Goal: Task Accomplishment & Management: Use online tool/utility

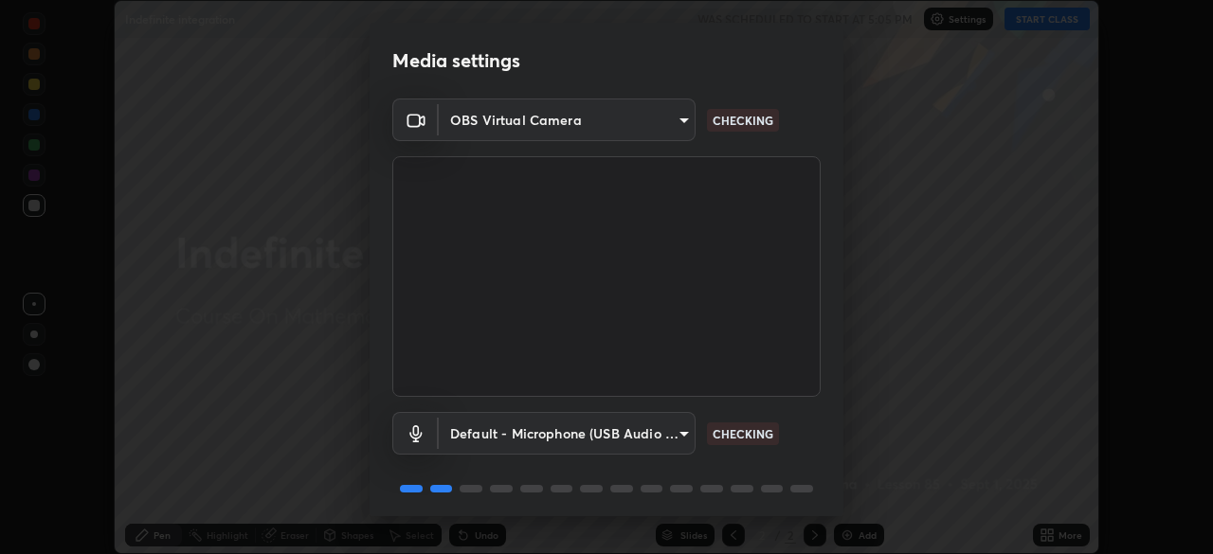
scroll to position [67, 0]
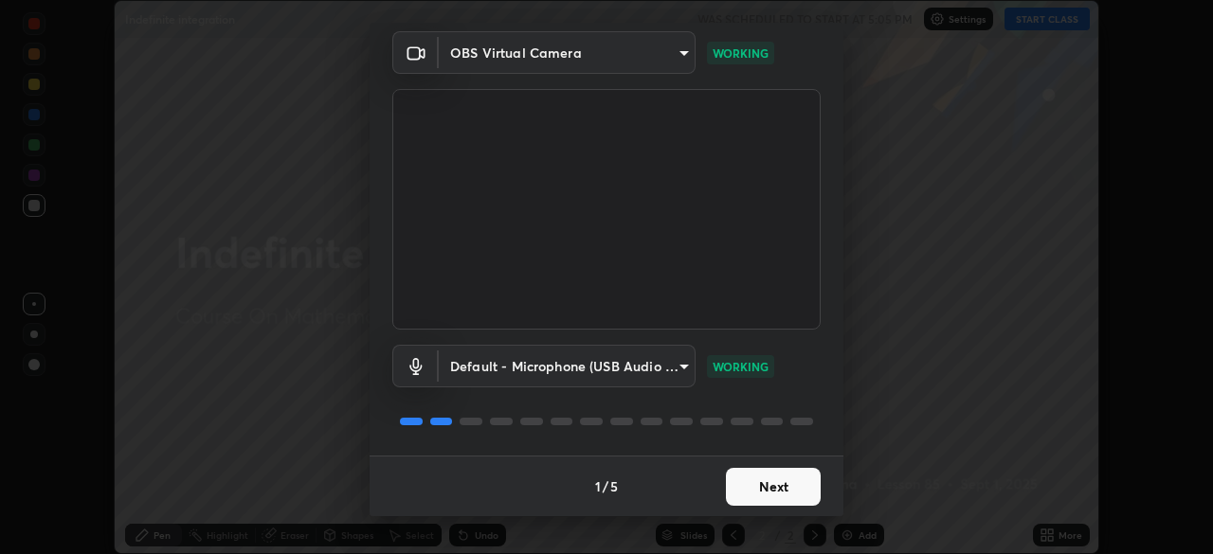
click at [766, 481] on button "Next" at bounding box center [773, 487] width 95 height 38
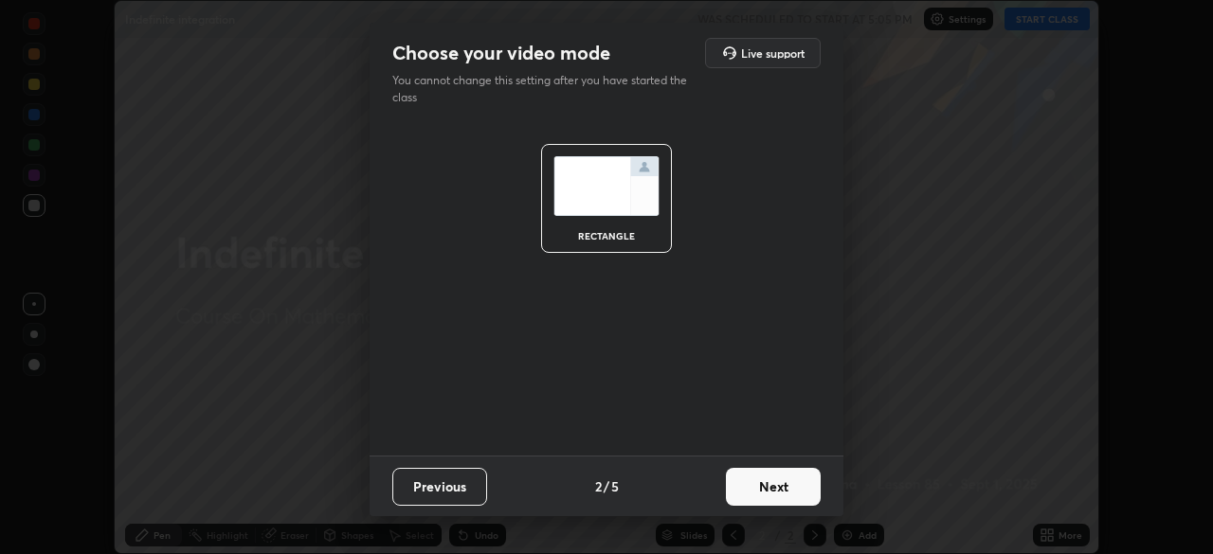
scroll to position [0, 0]
click at [766, 485] on button "Next" at bounding box center [773, 487] width 95 height 38
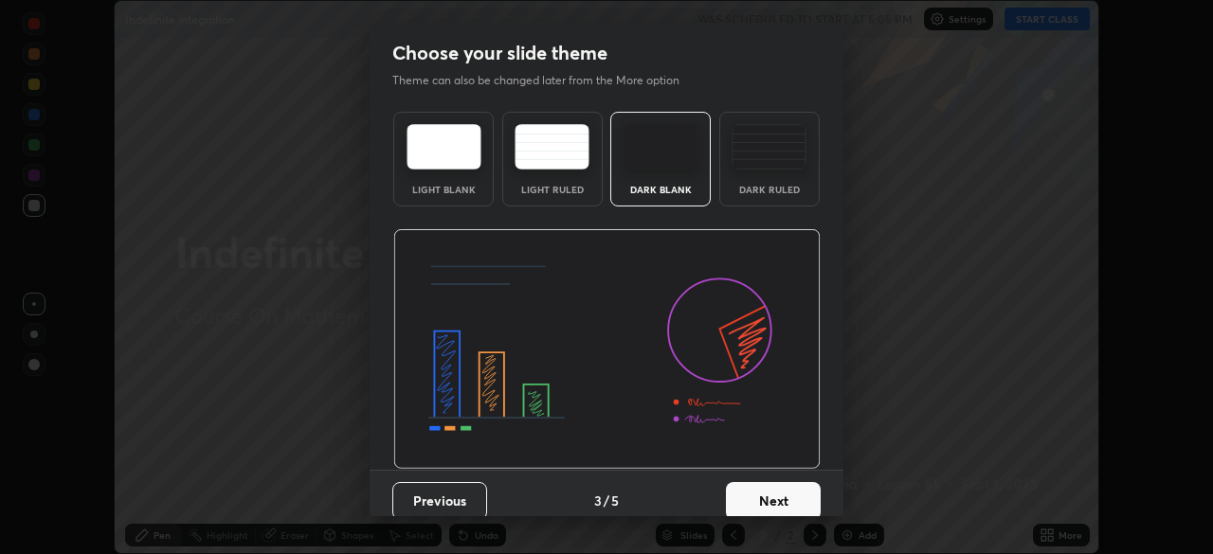
click at [766, 485] on button "Next" at bounding box center [773, 501] width 95 height 38
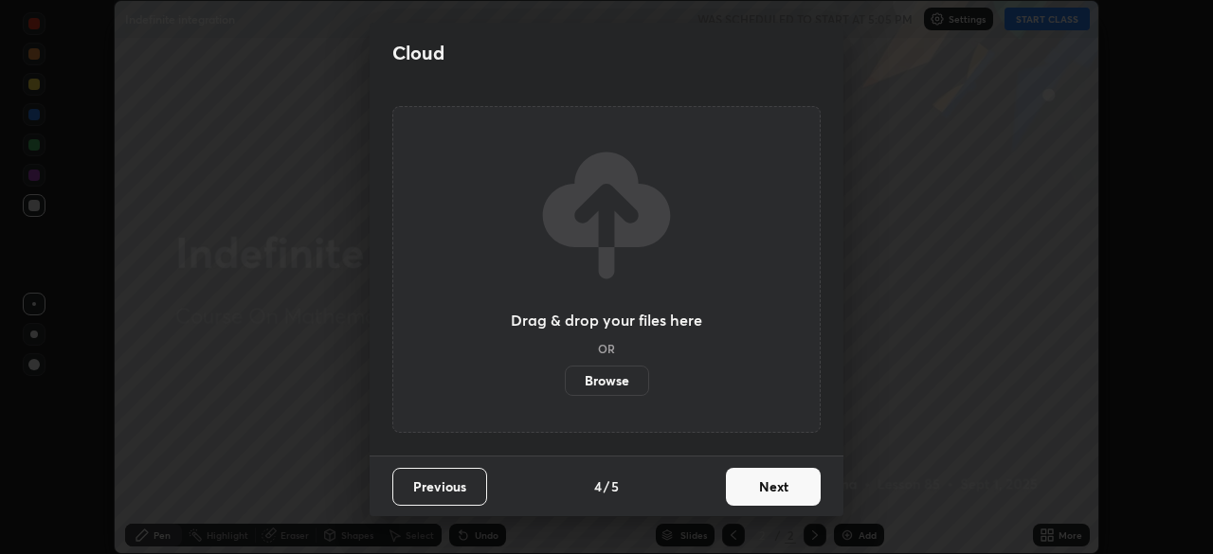
click at [755, 482] on button "Next" at bounding box center [773, 487] width 95 height 38
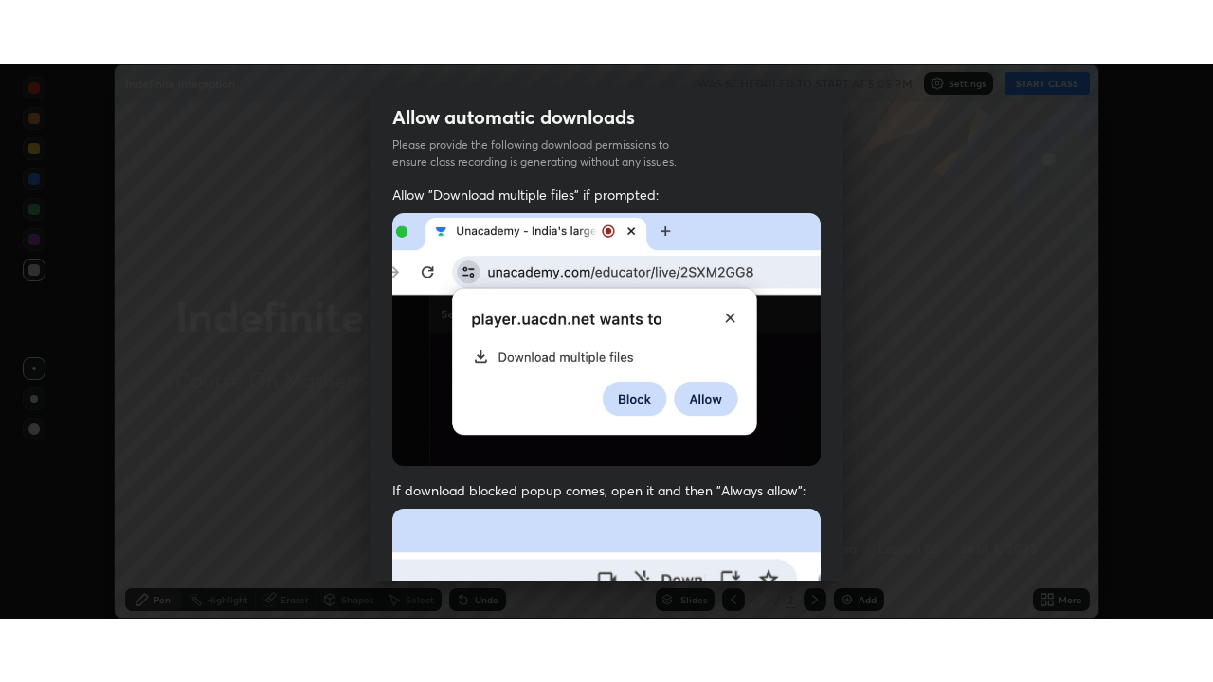
scroll to position [454, 0]
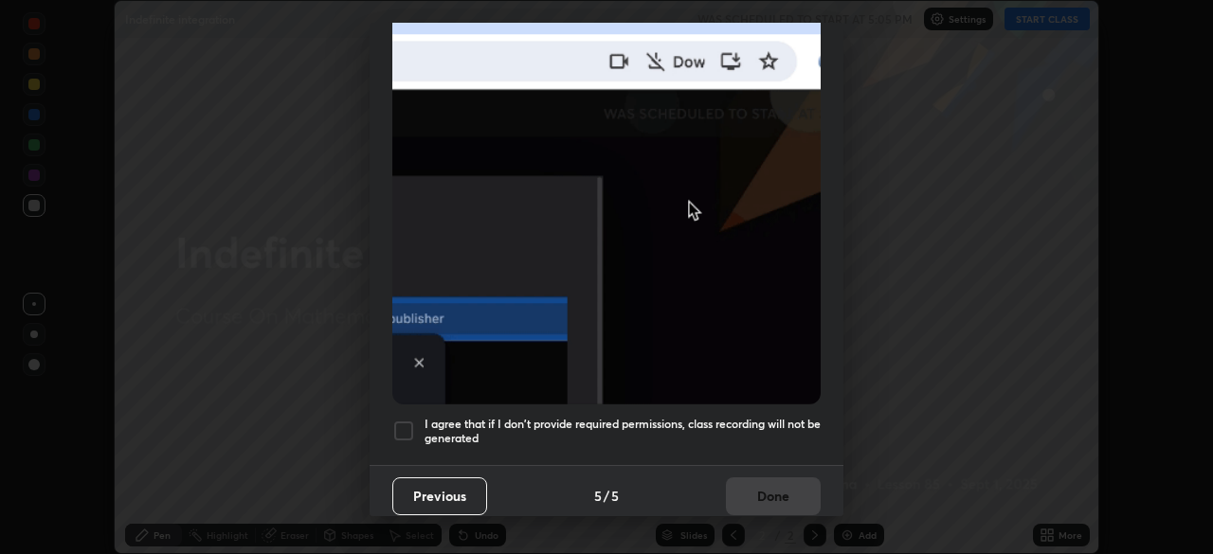
click at [403, 420] on div at bounding box center [403, 431] width 23 height 23
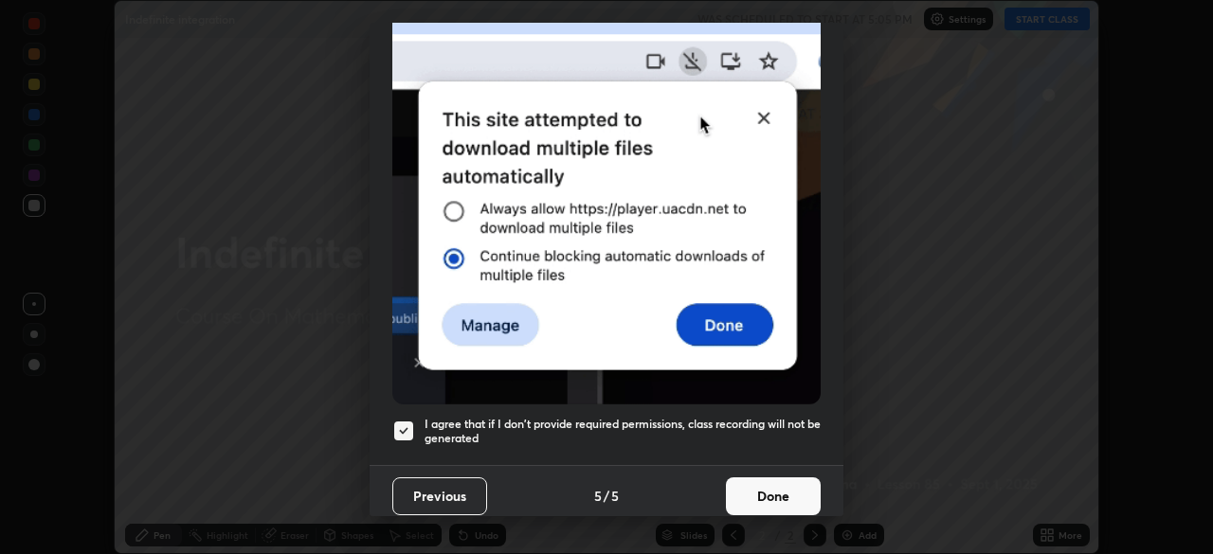
click at [763, 481] on button "Done" at bounding box center [773, 497] width 95 height 38
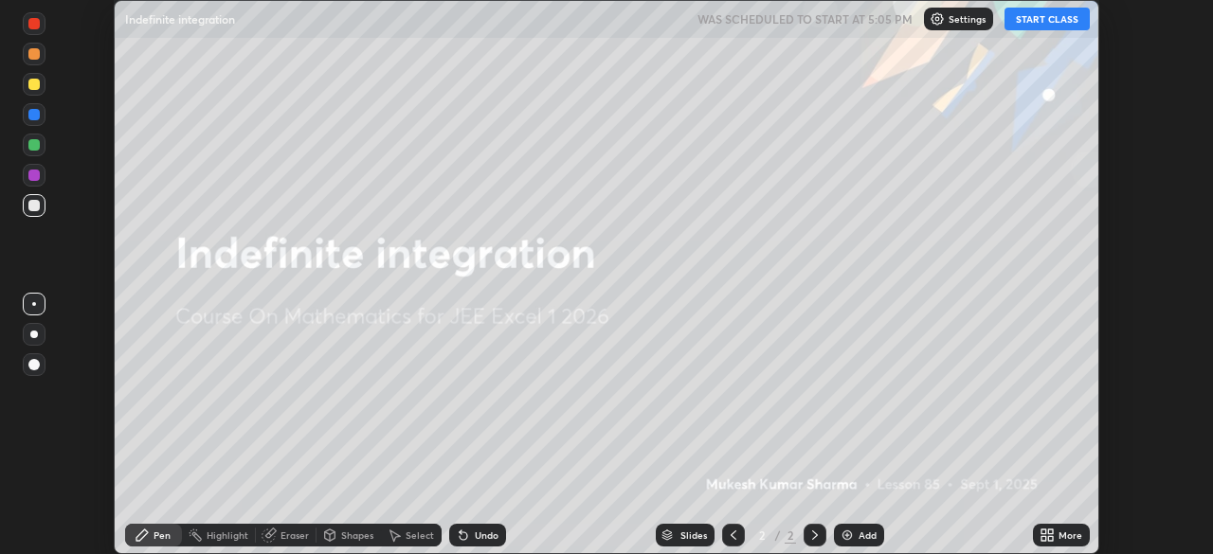
click at [1040, 21] on button "START CLASS" at bounding box center [1046, 19] width 85 height 23
click at [1050, 534] on icon at bounding box center [1046, 535] width 15 height 15
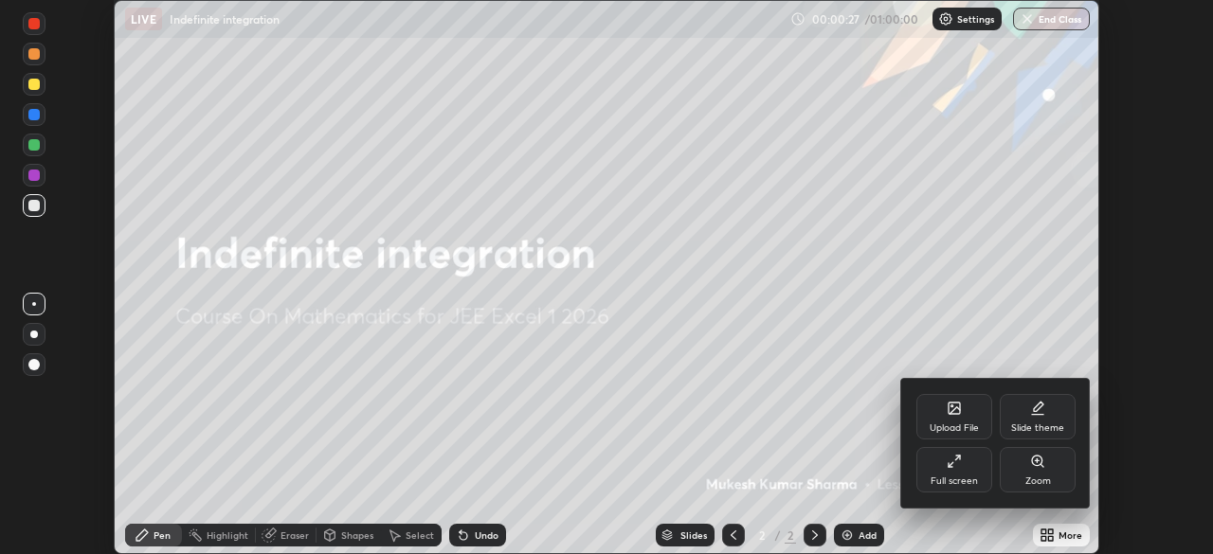
click at [953, 462] on icon at bounding box center [954, 461] width 15 height 15
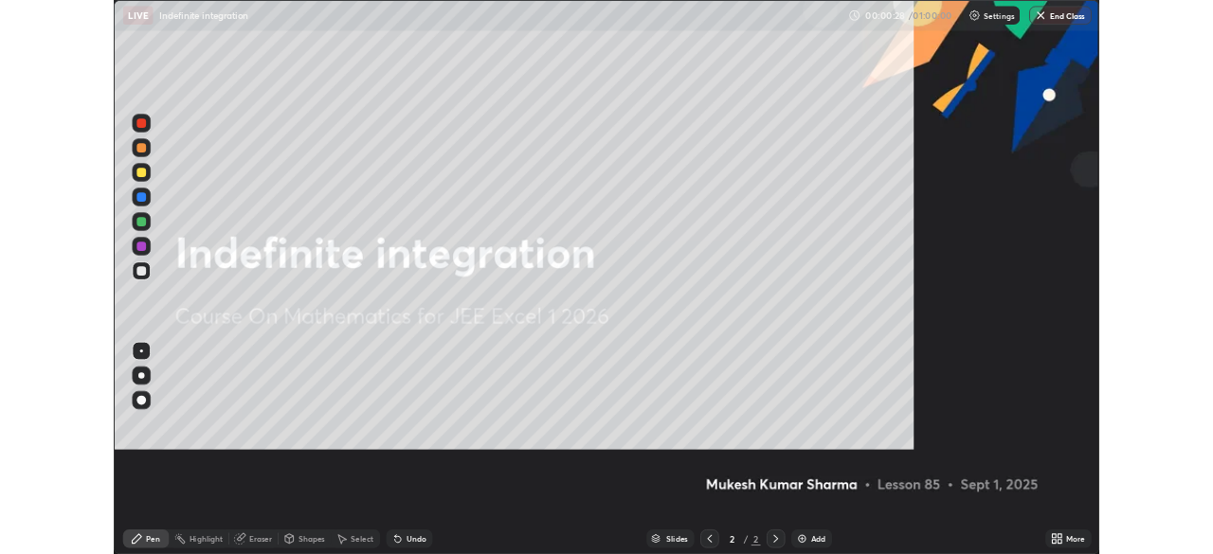
scroll to position [682, 1213]
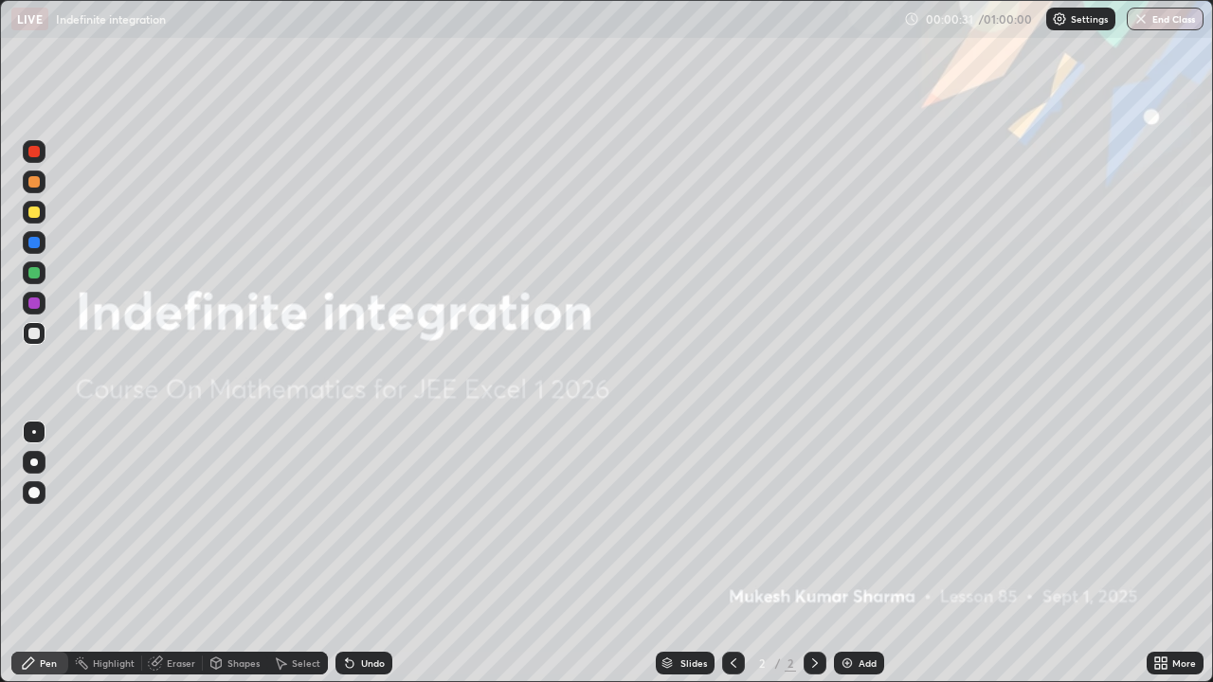
click at [858, 553] on div "Add" at bounding box center [867, 662] width 18 height 9
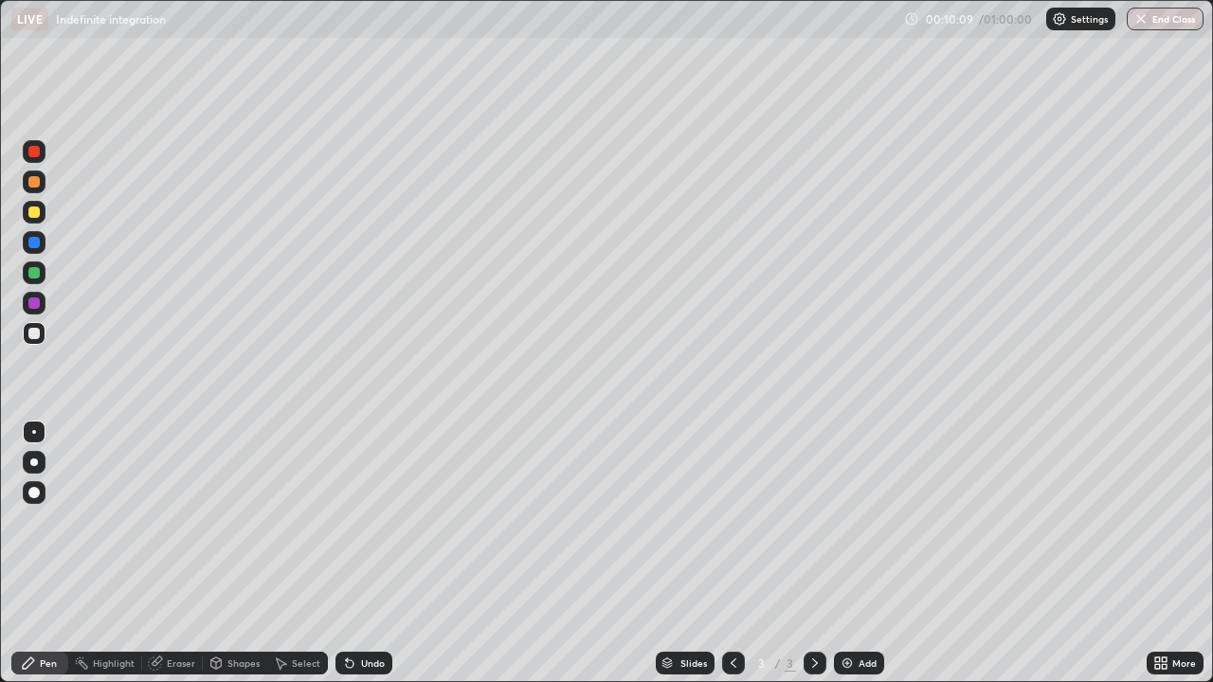
click at [861, 553] on div "Add" at bounding box center [859, 663] width 50 height 23
click at [363, 553] on div "Undo" at bounding box center [373, 662] width 24 height 9
click at [361, 553] on div "Undo" at bounding box center [373, 662] width 24 height 9
click at [867, 553] on div "Add" at bounding box center [867, 662] width 18 height 9
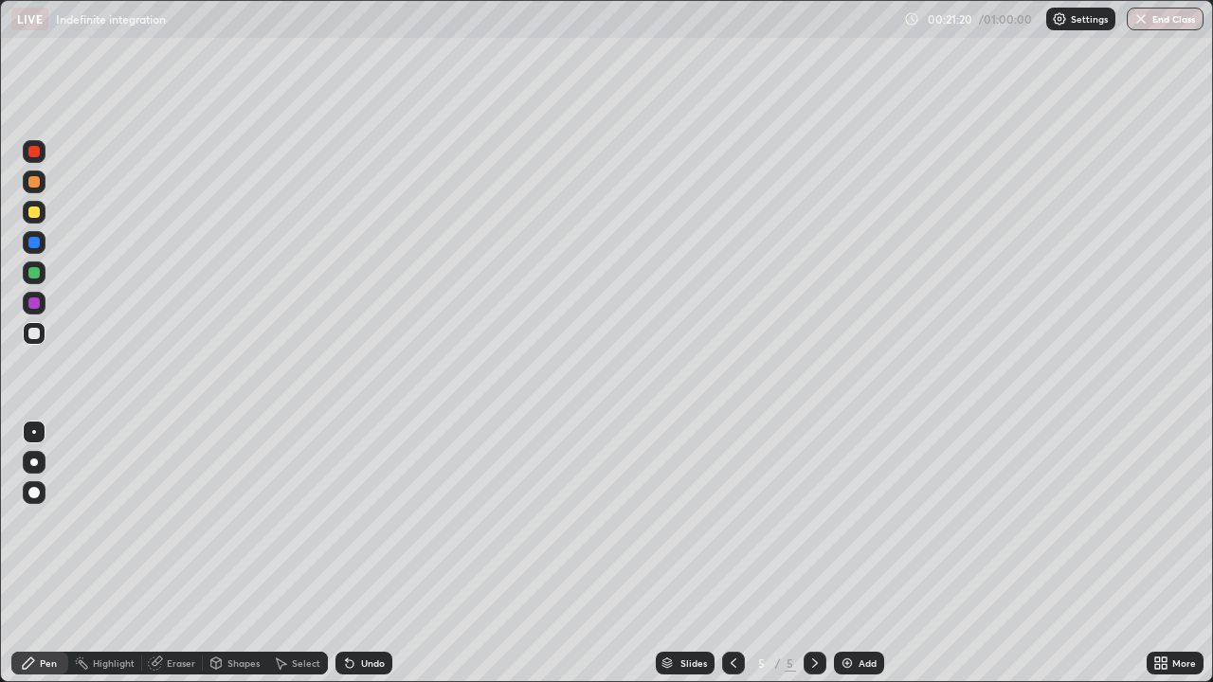
click at [368, 553] on div "Undo" at bounding box center [373, 662] width 24 height 9
click at [367, 553] on div "Undo" at bounding box center [373, 662] width 24 height 9
click at [864, 553] on div "Add" at bounding box center [867, 662] width 18 height 9
click at [383, 553] on div "Undo" at bounding box center [363, 663] width 57 height 23
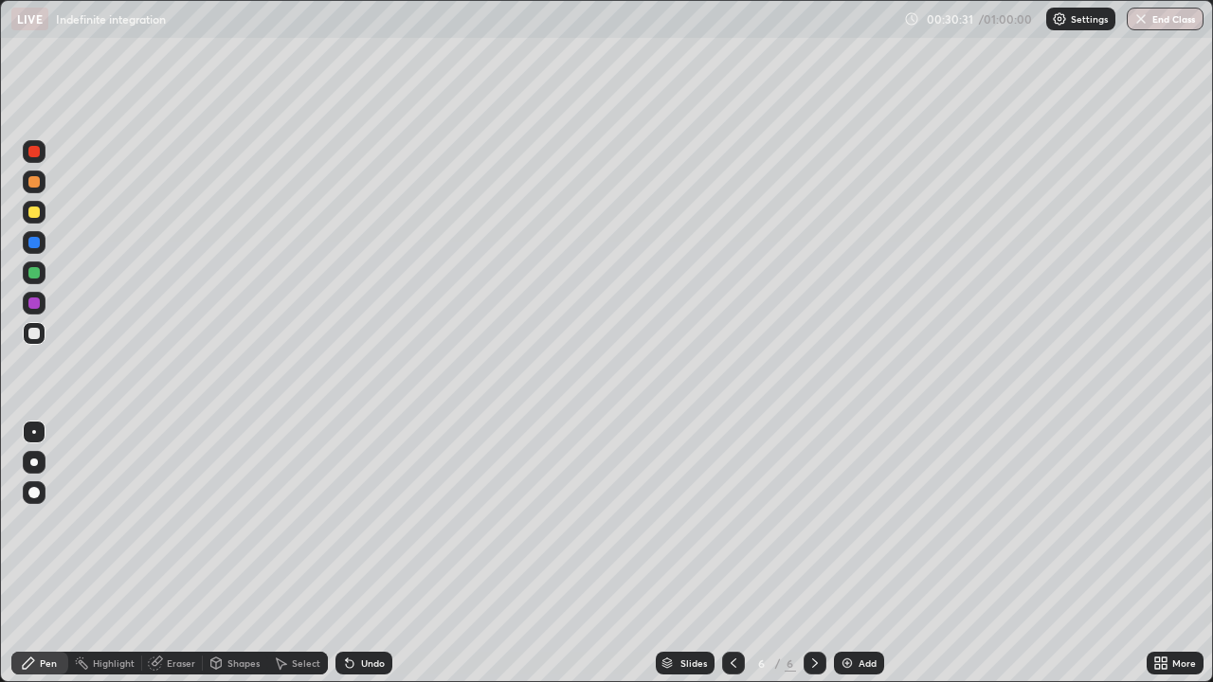
click at [378, 553] on div "Undo" at bounding box center [373, 662] width 24 height 9
click at [369, 553] on div "Undo" at bounding box center [373, 662] width 24 height 9
click at [360, 553] on div "Undo" at bounding box center [363, 663] width 57 height 23
click at [359, 553] on div "Undo" at bounding box center [363, 663] width 57 height 23
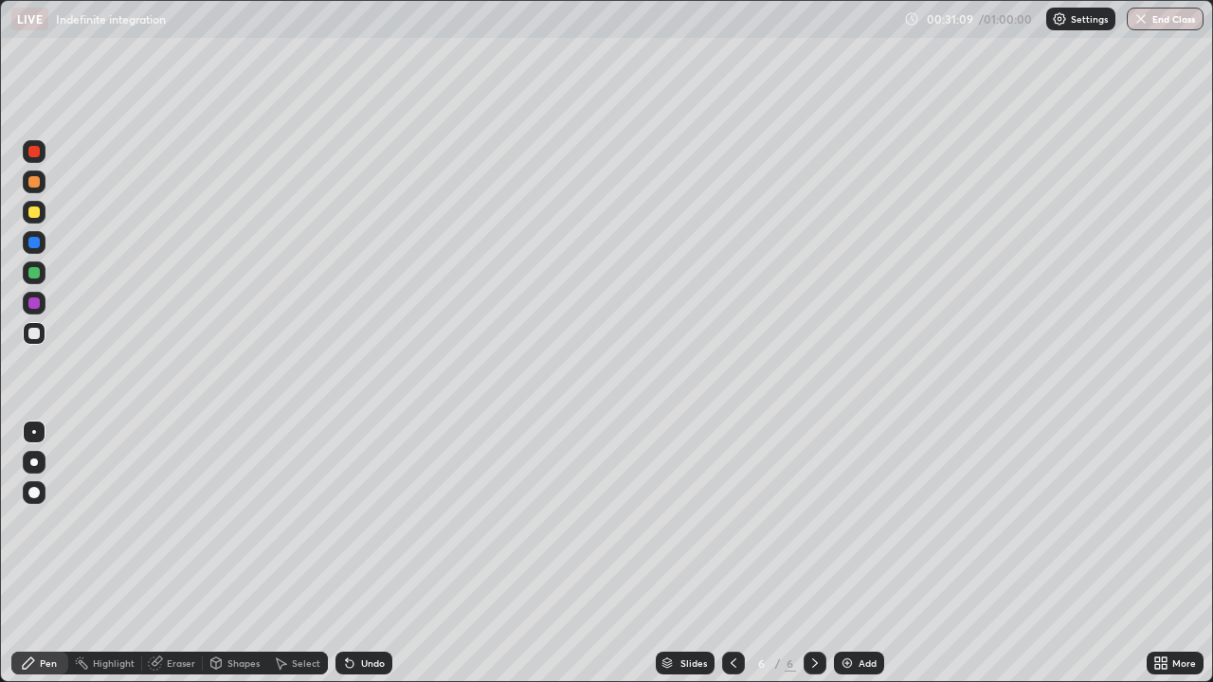
click at [358, 553] on div "Undo" at bounding box center [360, 663] width 64 height 38
click at [359, 553] on div "Undo" at bounding box center [363, 663] width 57 height 23
click at [368, 553] on div "Undo" at bounding box center [373, 662] width 24 height 9
click at [370, 553] on div "Undo" at bounding box center [373, 662] width 24 height 9
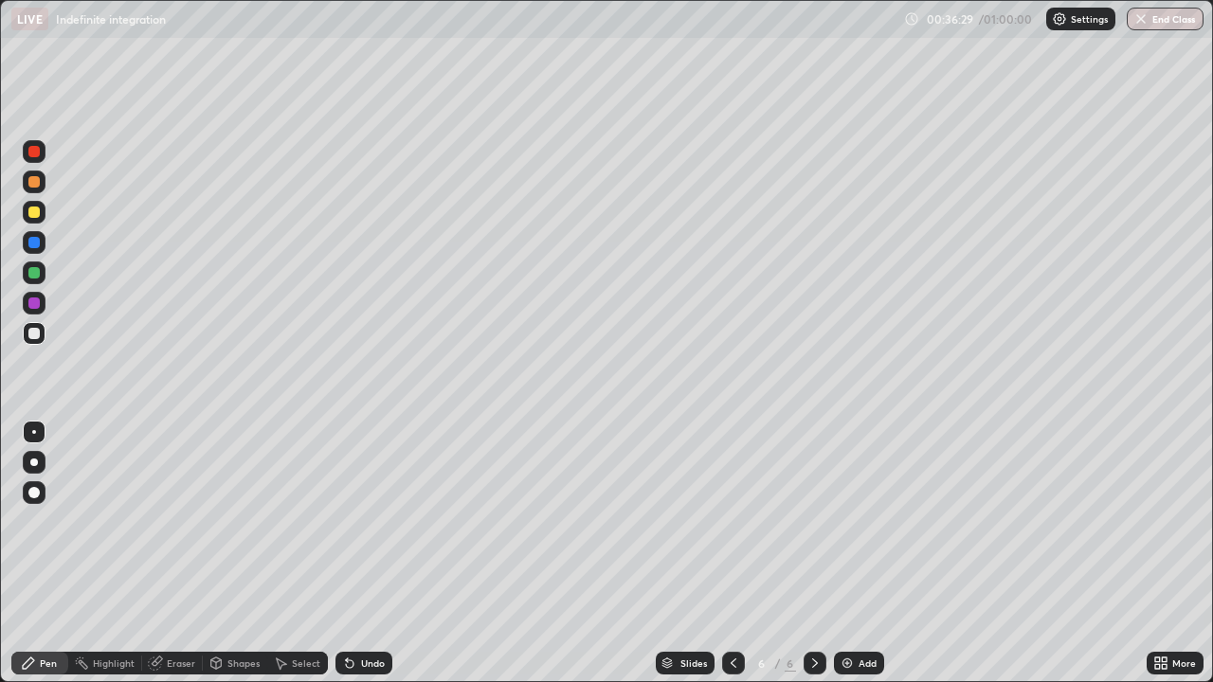
click at [371, 553] on div "Undo" at bounding box center [373, 662] width 24 height 9
click at [853, 553] on div "Add" at bounding box center [859, 663] width 50 height 23
click at [731, 553] on icon at bounding box center [733, 663] width 15 height 15
click at [17, 553] on div "Pen" at bounding box center [39, 663] width 57 height 38
click at [813, 553] on icon at bounding box center [815, 662] width 6 height 9
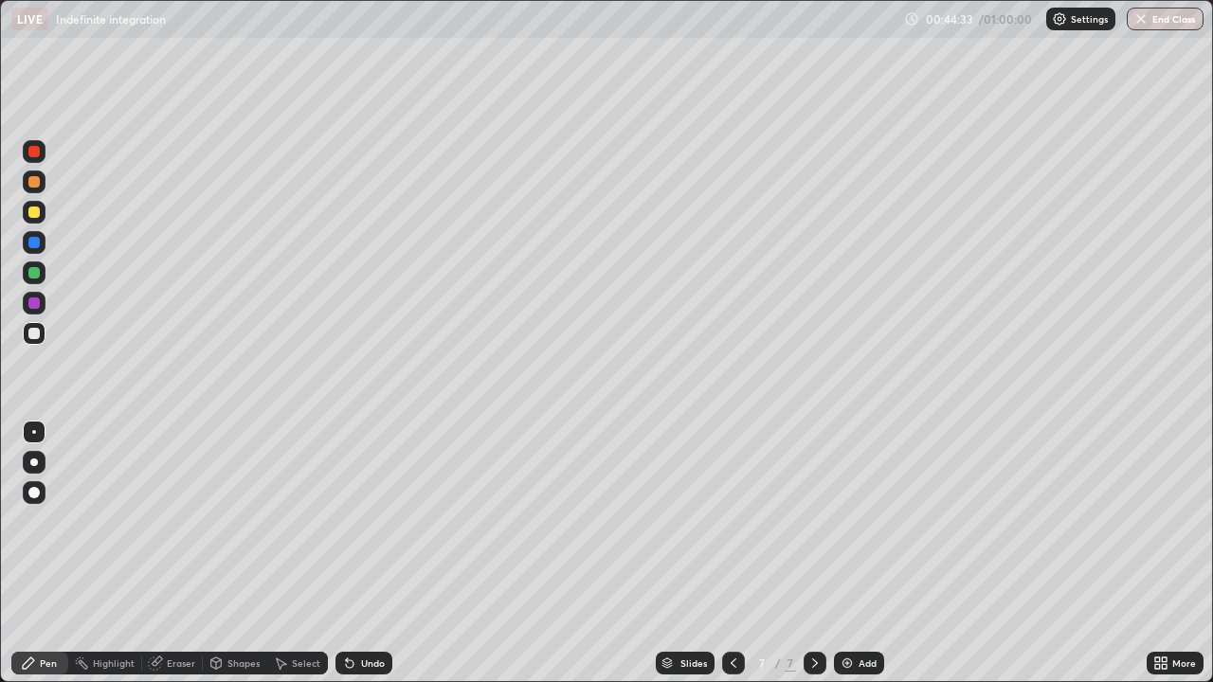
click at [183, 553] on div "Eraser" at bounding box center [181, 662] width 28 height 9
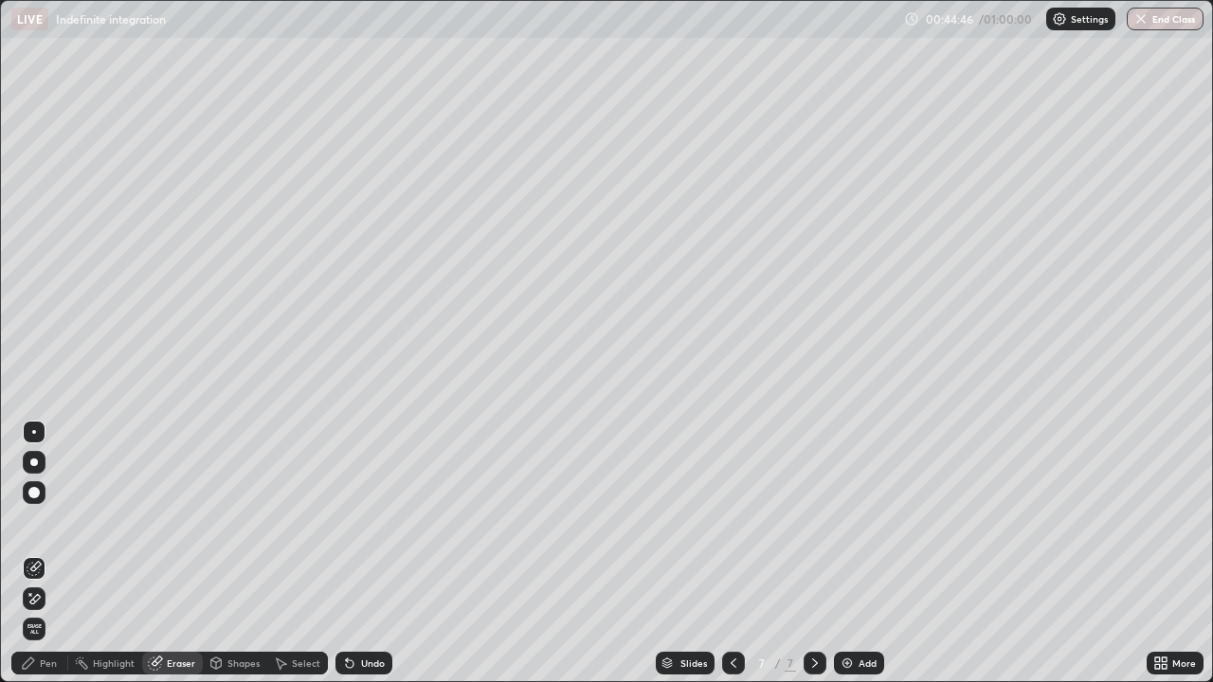
click at [51, 553] on div "Pen" at bounding box center [48, 662] width 17 height 9
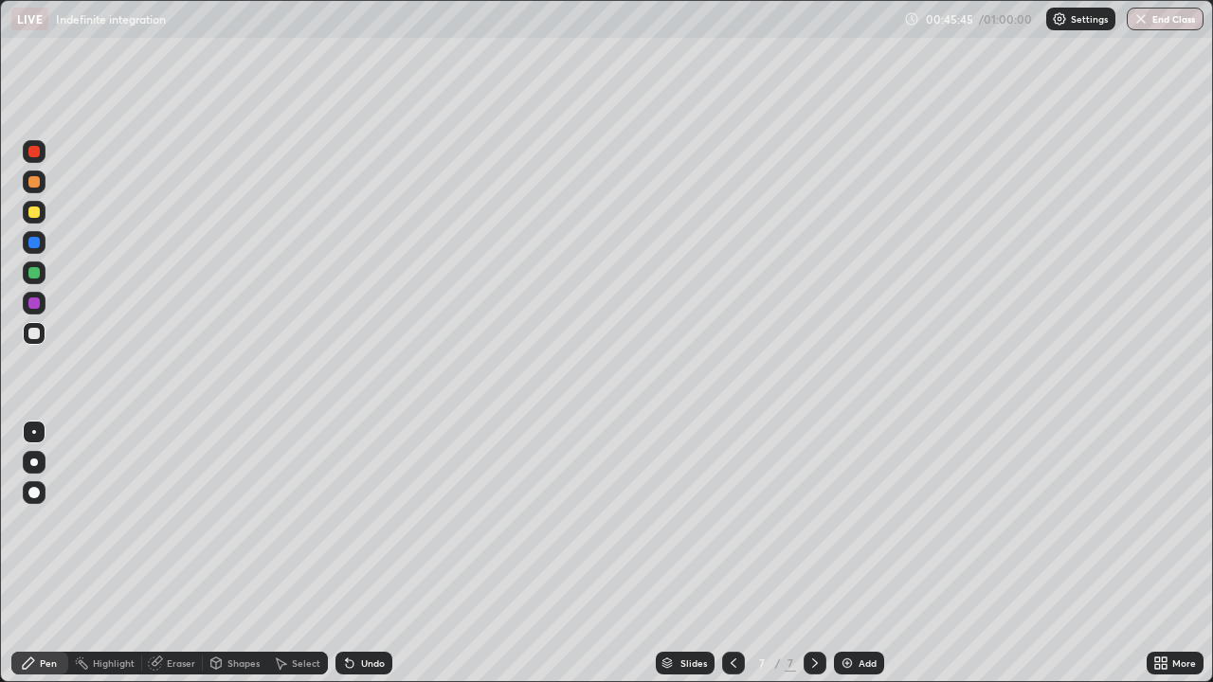
click at [731, 553] on icon at bounding box center [733, 663] width 15 height 15
click at [812, 553] on icon at bounding box center [814, 663] width 15 height 15
click at [733, 553] on icon at bounding box center [733, 663] width 15 height 15
click at [813, 553] on icon at bounding box center [814, 663] width 15 height 15
click at [854, 553] on div "Add" at bounding box center [859, 663] width 50 height 23
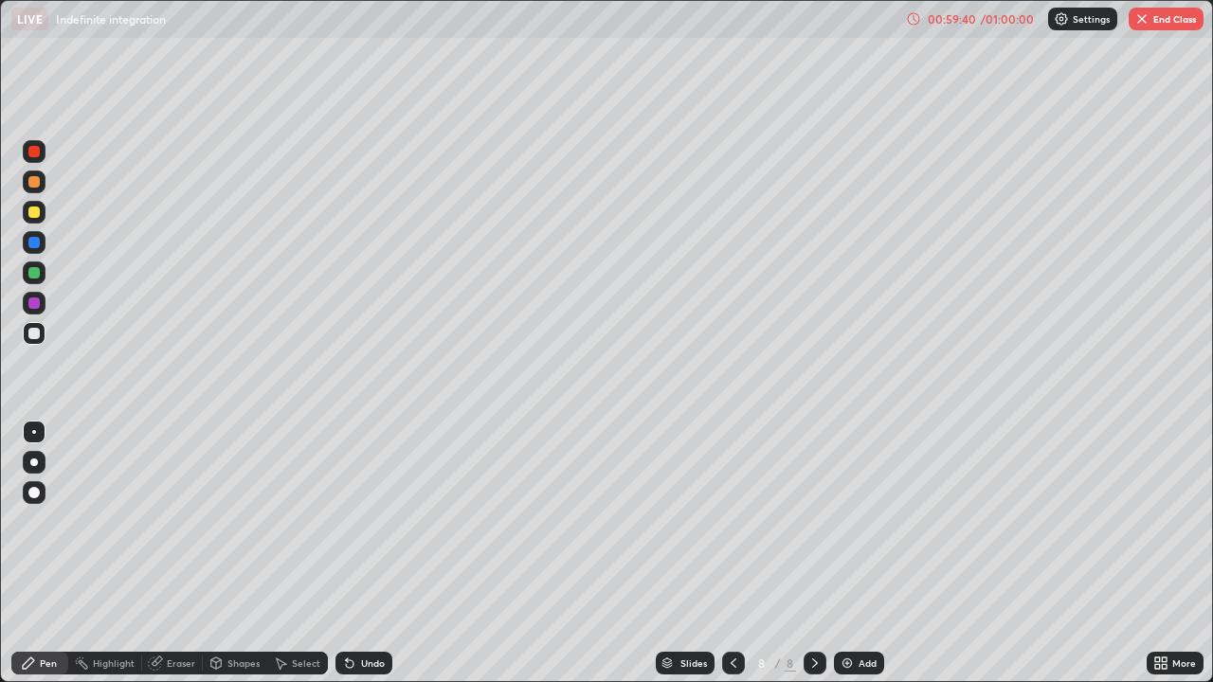
click at [1166, 19] on button "End Class" at bounding box center [1165, 19] width 75 height 23
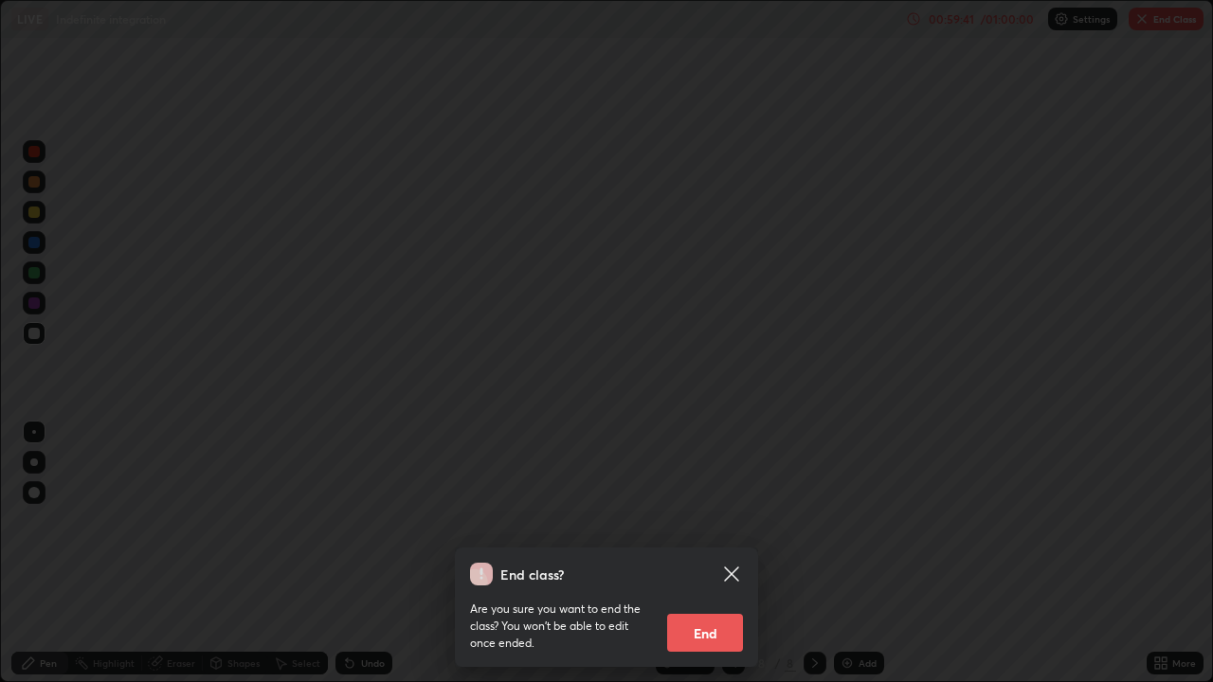
click at [703, 553] on button "End" at bounding box center [705, 633] width 76 height 38
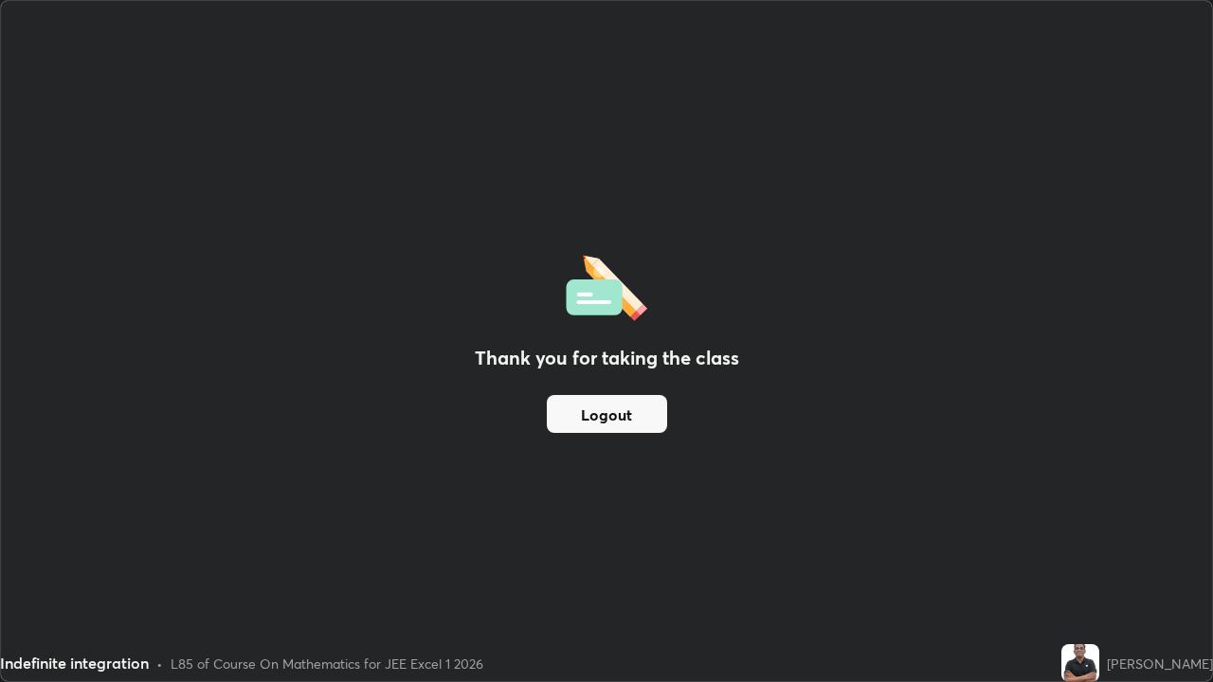
click at [614, 414] on button "Logout" at bounding box center [607, 414] width 120 height 38
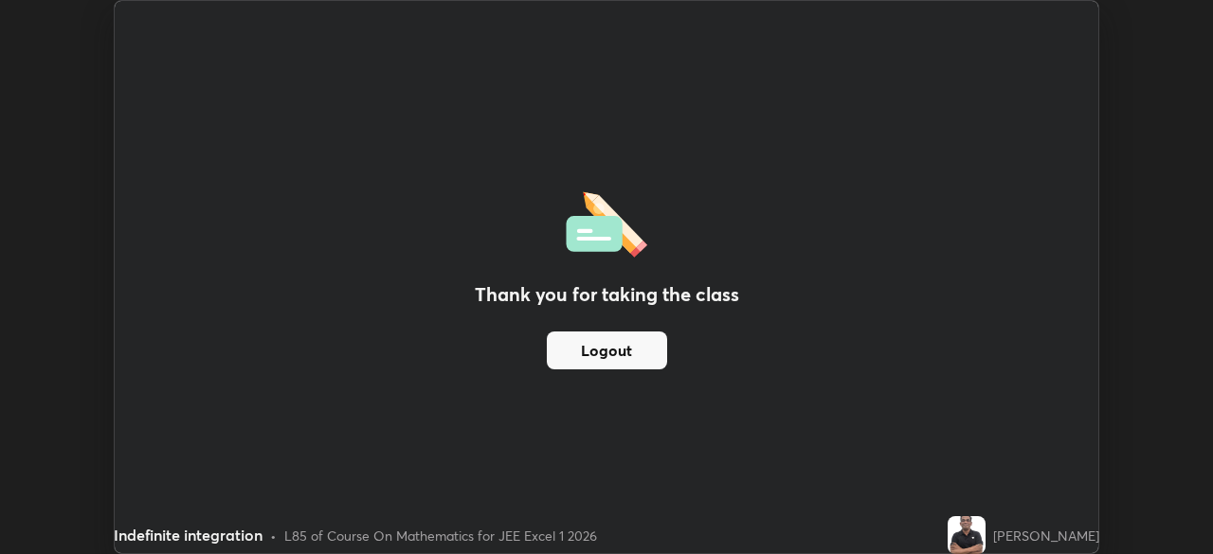
scroll to position [94191, 93533]
